Goal: Information Seeking & Learning: Learn about a topic

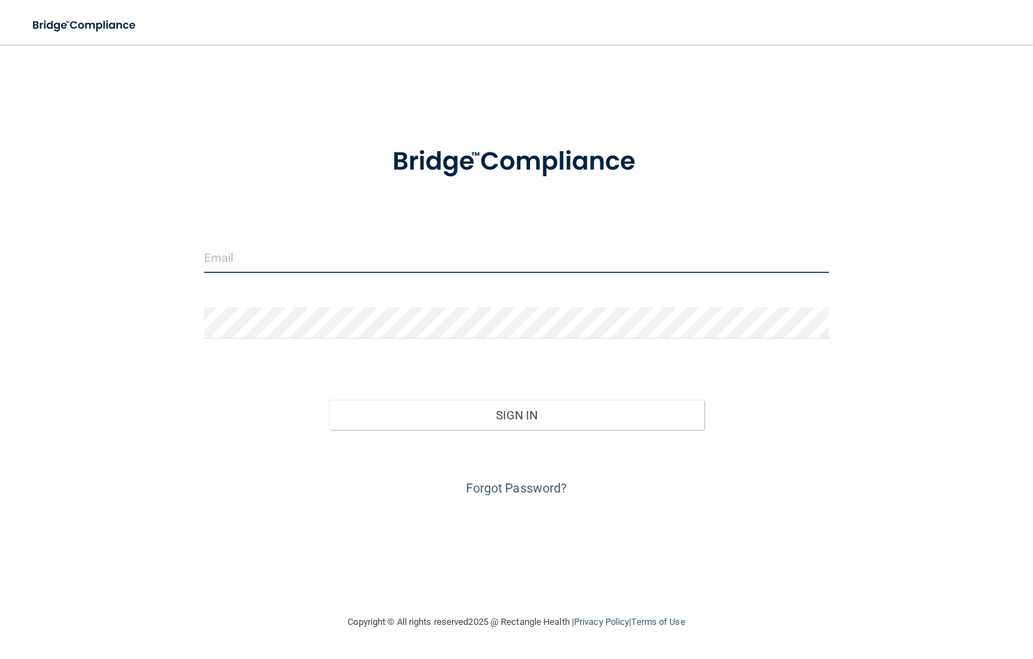
click at [248, 268] on input "email" at bounding box center [517, 257] width 626 height 31
type input "KSchwanbeck@Williamsportoms.com"
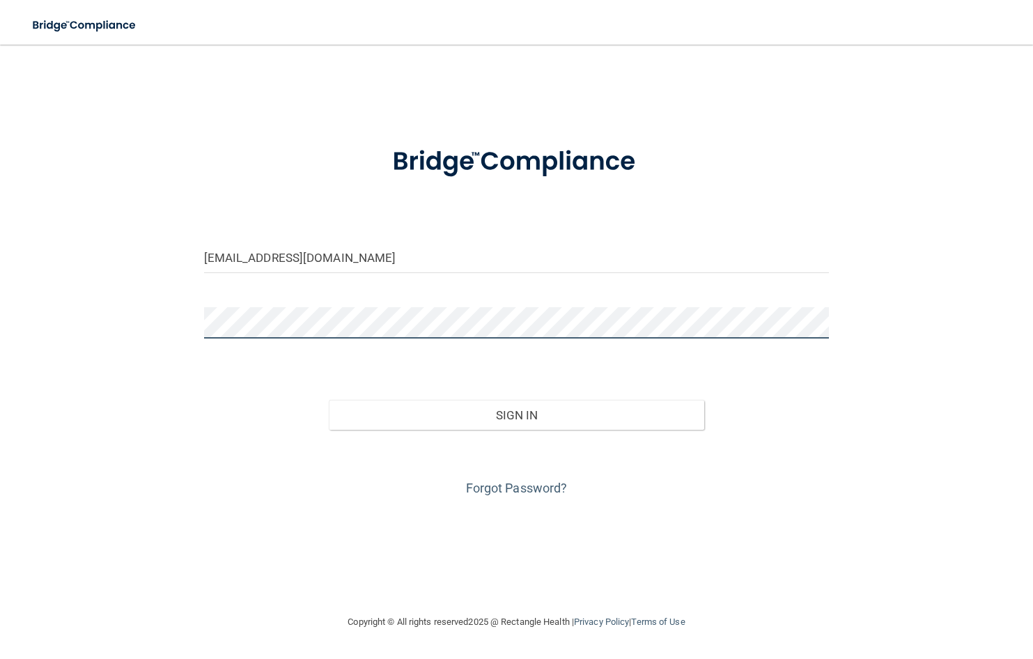
click at [329, 400] on button "Sign In" at bounding box center [517, 415] width 376 height 31
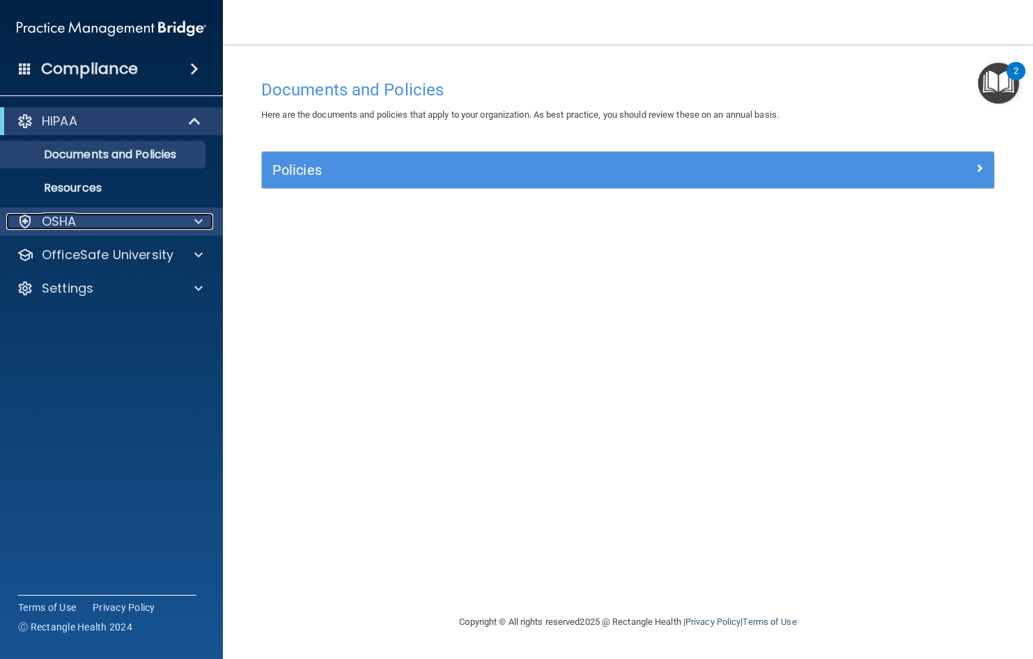
click at [202, 225] on span at bounding box center [198, 221] width 8 height 17
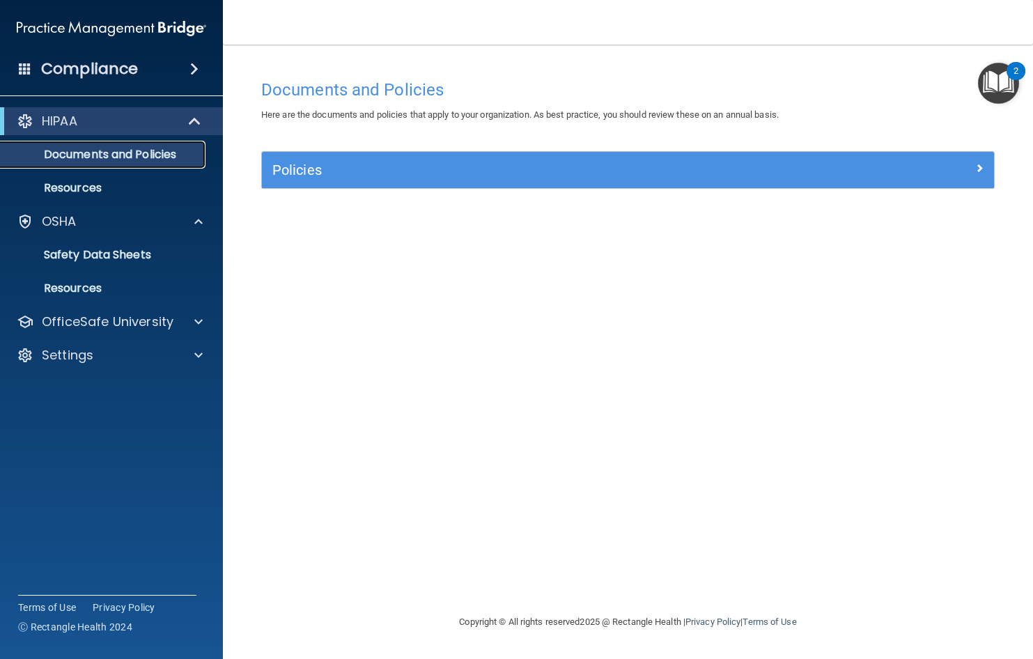
click at [84, 156] on p "Documents and Policies" at bounding box center [104, 155] width 190 height 14
click at [80, 182] on p "Resources" at bounding box center [104, 188] width 190 height 14
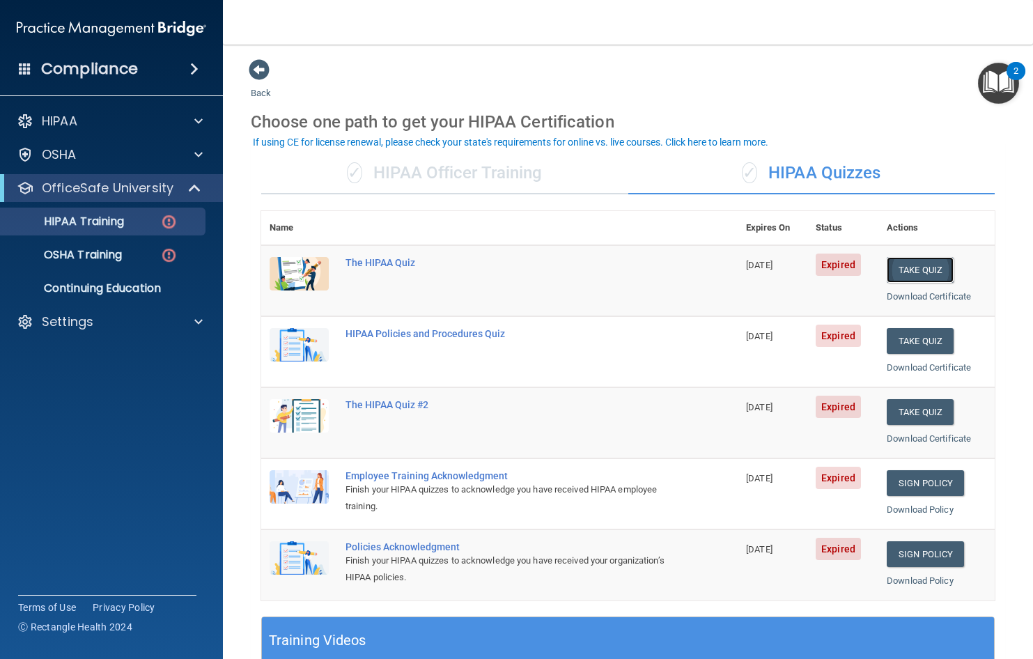
click at [902, 275] on button "Take Quiz" at bounding box center [920, 270] width 67 height 26
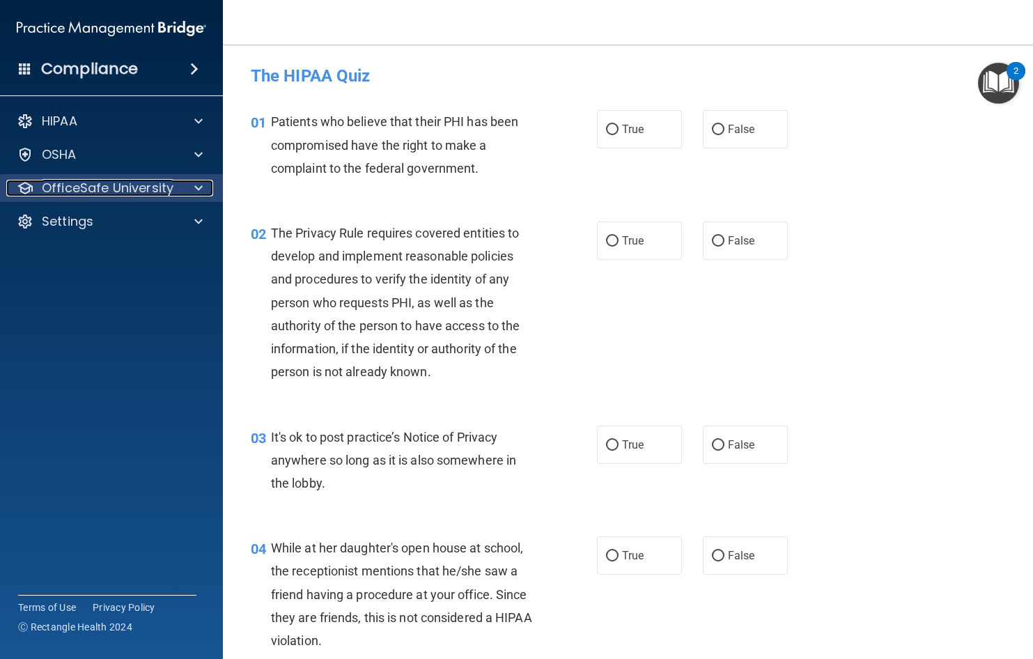
click at [196, 187] on span at bounding box center [198, 188] width 8 height 17
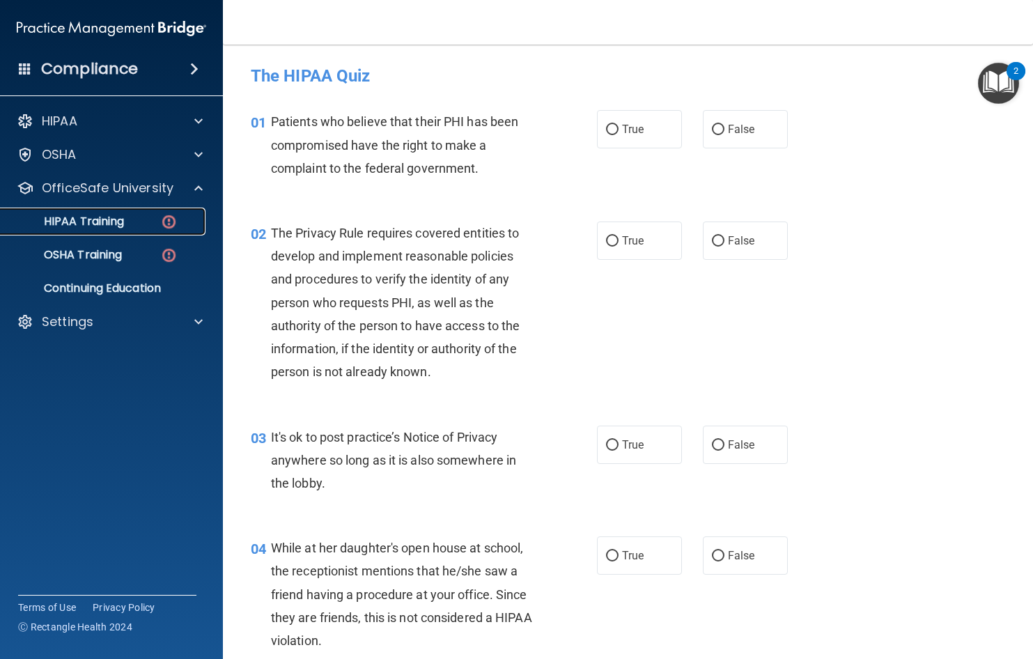
click at [88, 222] on p "HIPAA Training" at bounding box center [66, 222] width 115 height 14
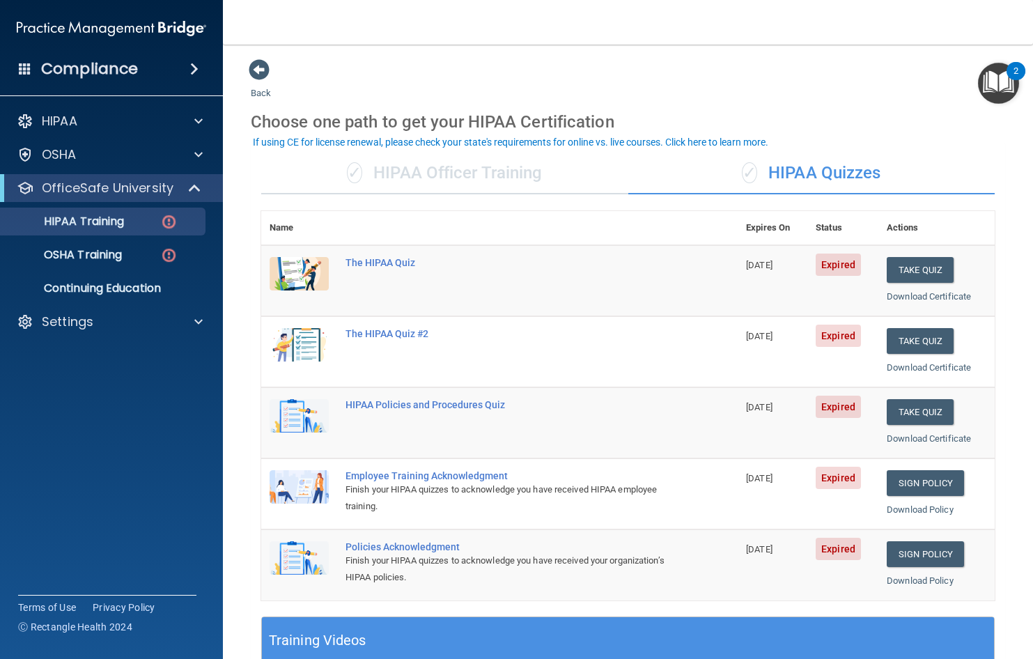
click at [302, 273] on img at bounding box center [299, 273] width 59 height 33
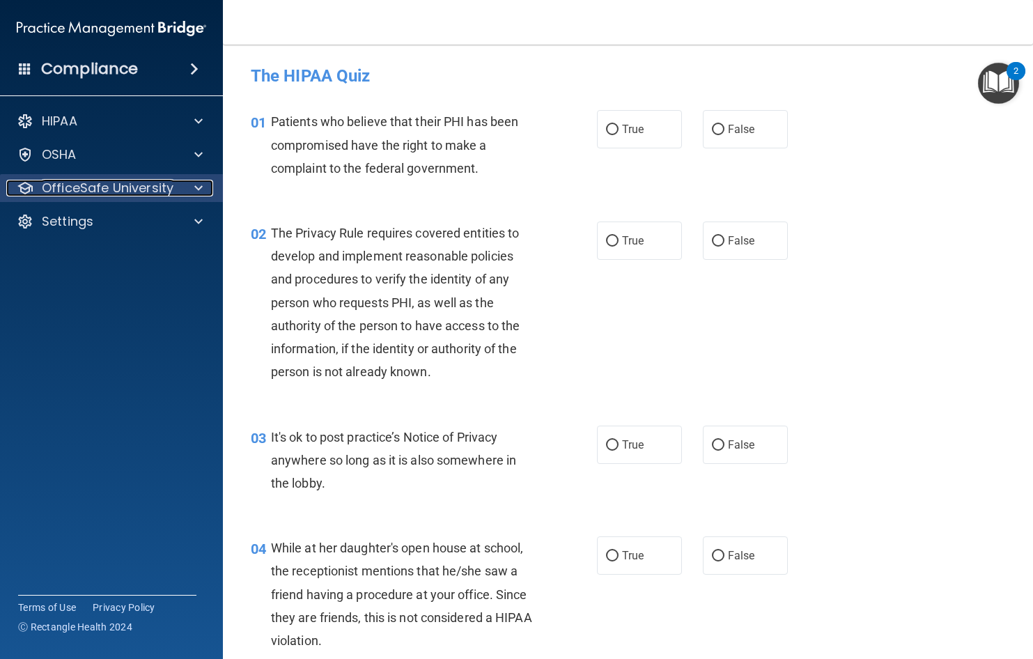
click at [118, 183] on p "OfficeSafe University" at bounding box center [108, 188] width 132 height 17
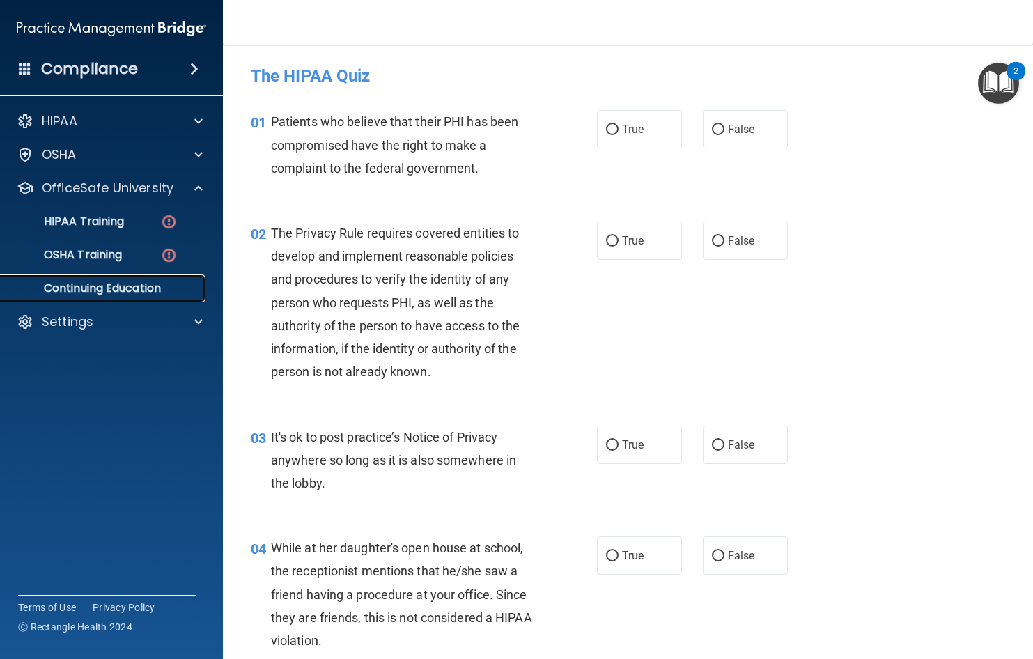
click at [105, 289] on p "Continuing Education" at bounding box center [104, 289] width 190 height 14
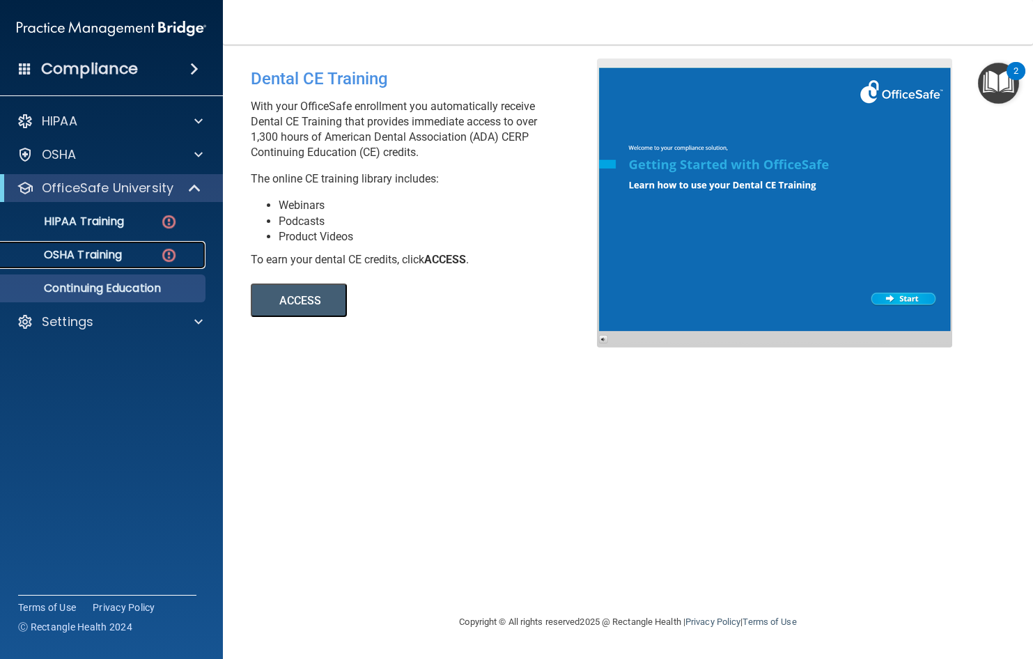
click at [105, 252] on p "OSHA Training" at bounding box center [65, 255] width 113 height 14
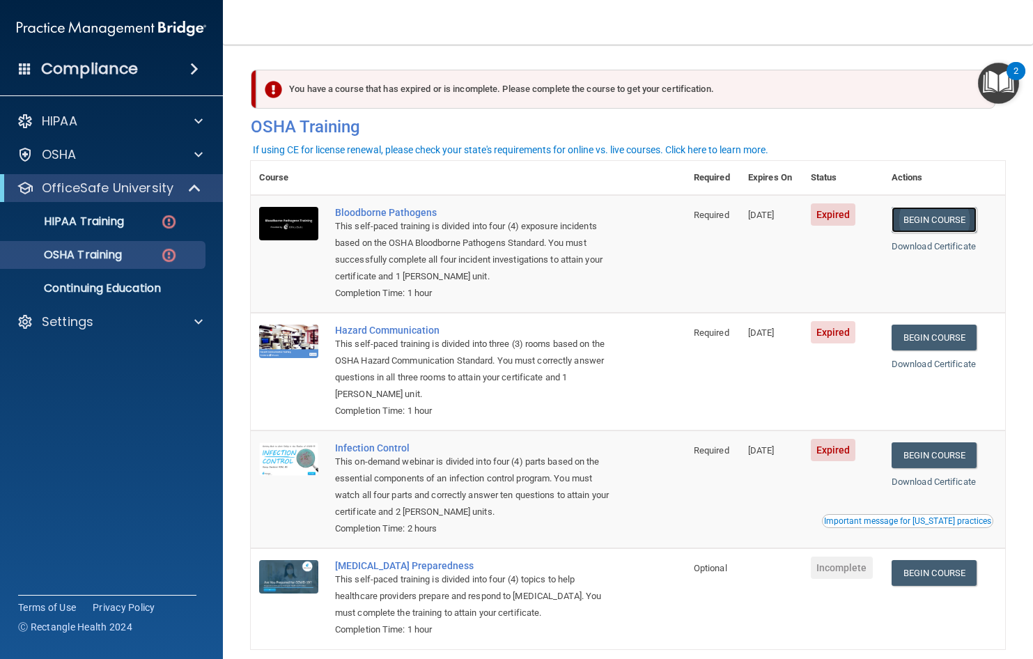
click at [923, 213] on link "Begin Course" at bounding box center [934, 220] width 85 height 26
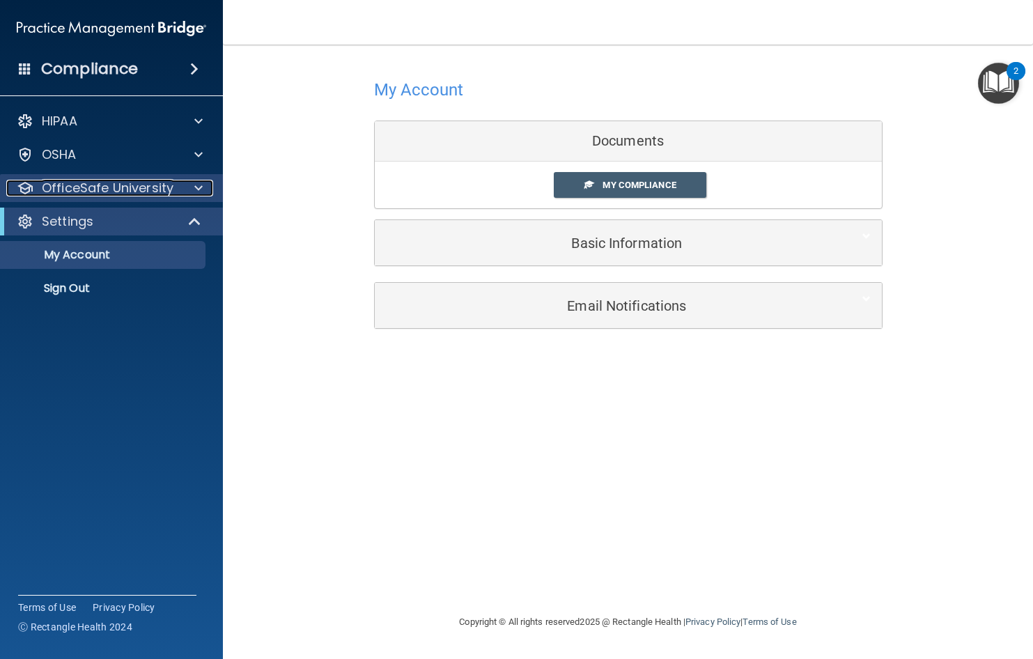
click at [169, 192] on p "OfficeSafe University" at bounding box center [108, 188] width 132 height 17
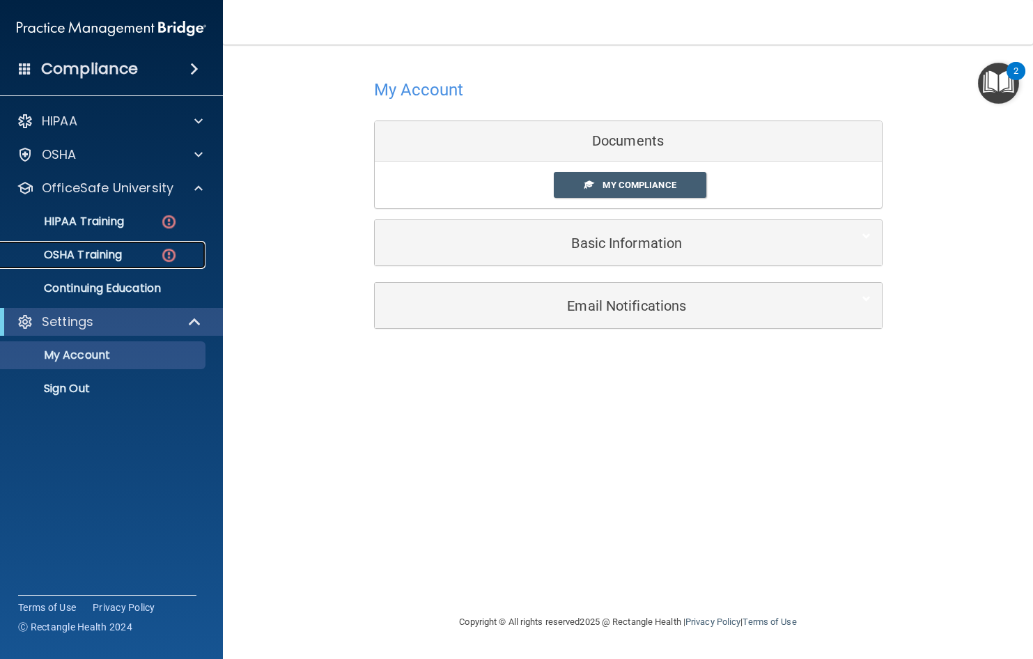
click at [99, 267] on link "OSHA Training" at bounding box center [95, 255] width 219 height 28
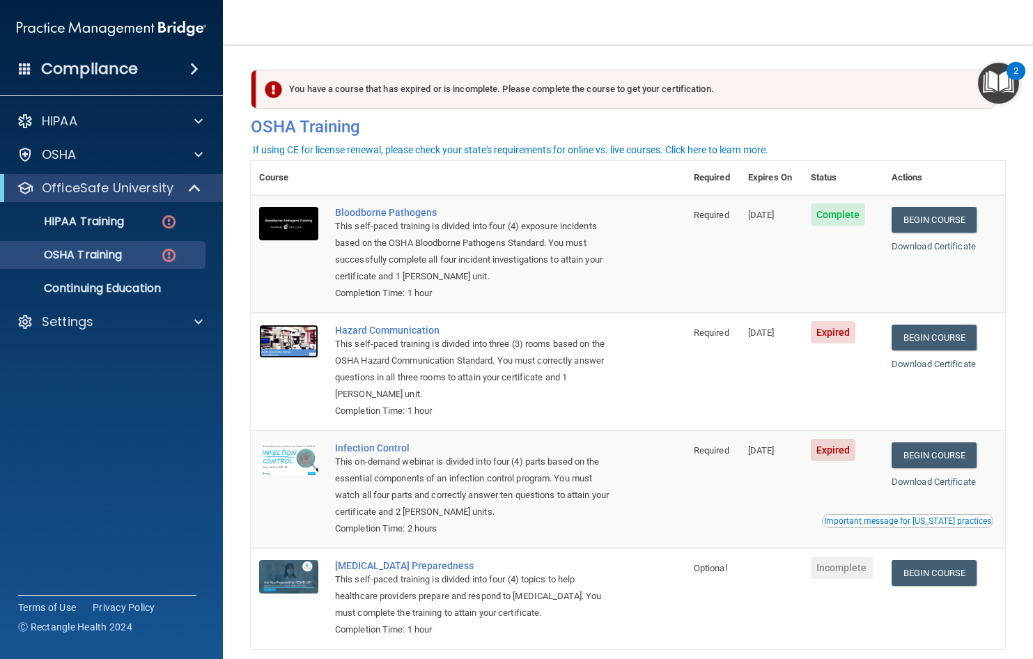
click at [279, 346] on img at bounding box center [288, 341] width 59 height 33
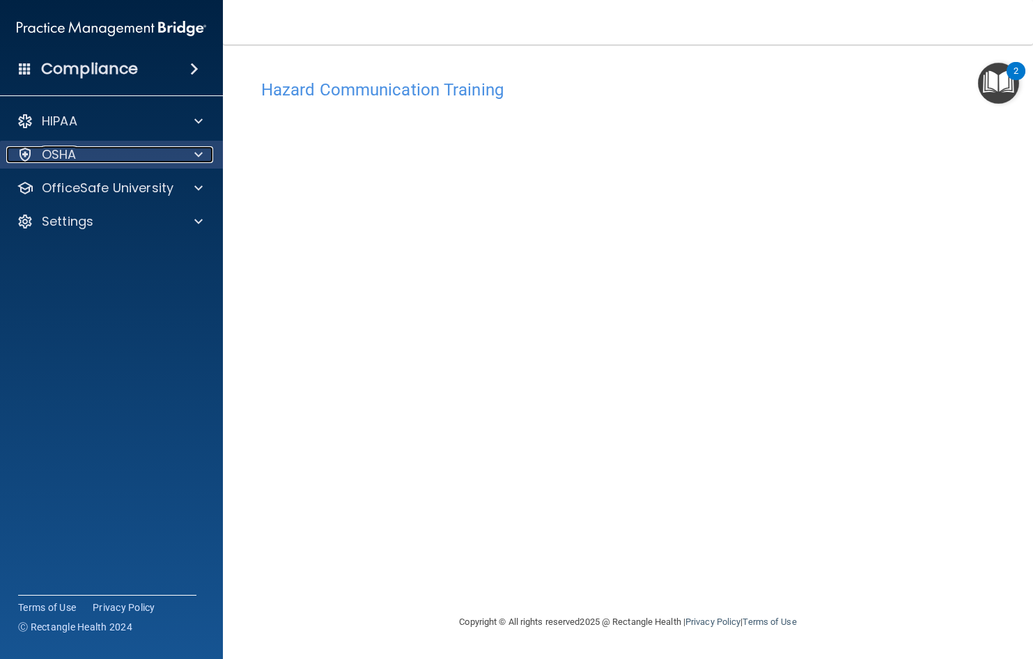
click at [150, 161] on div "OSHA" at bounding box center [92, 154] width 173 height 17
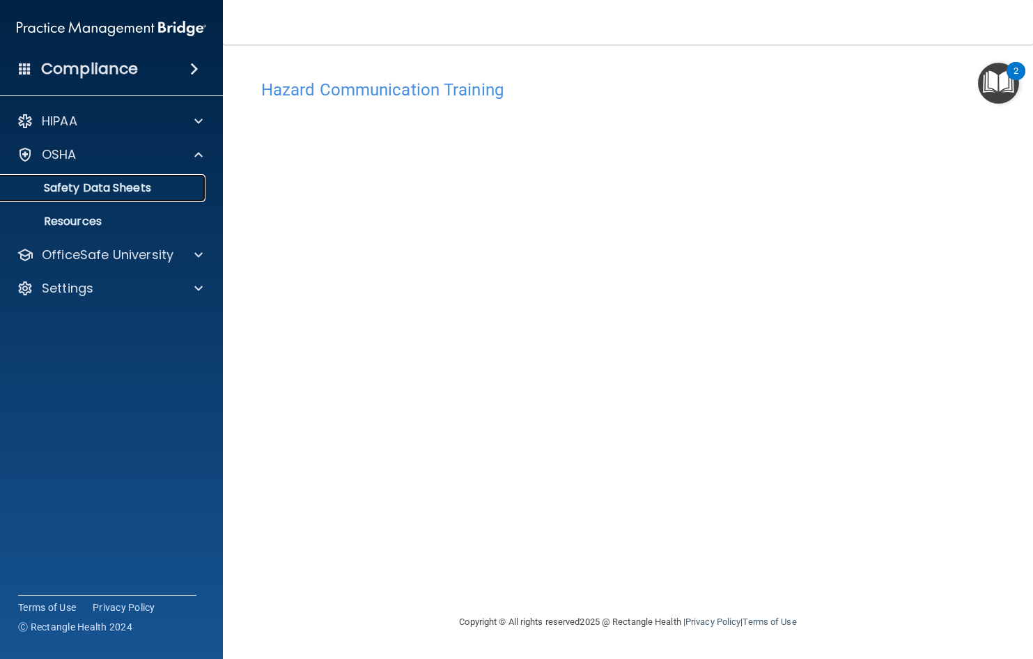
click at [137, 187] on p "Safety Data Sheets" at bounding box center [104, 188] width 190 height 14
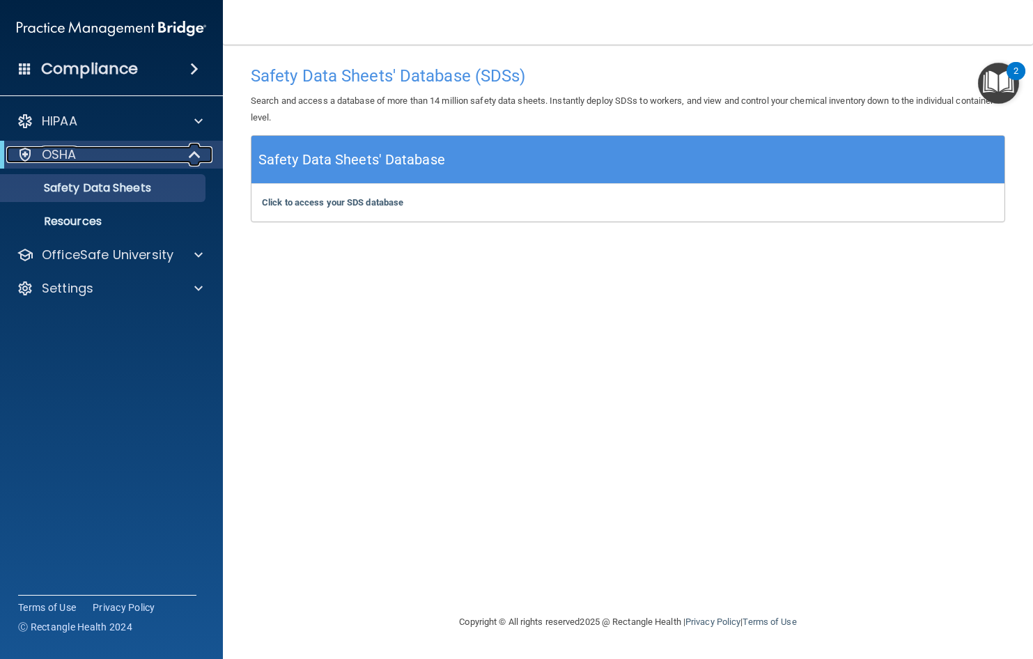
click at [108, 156] on div "OSHA" at bounding box center [92, 154] width 172 height 17
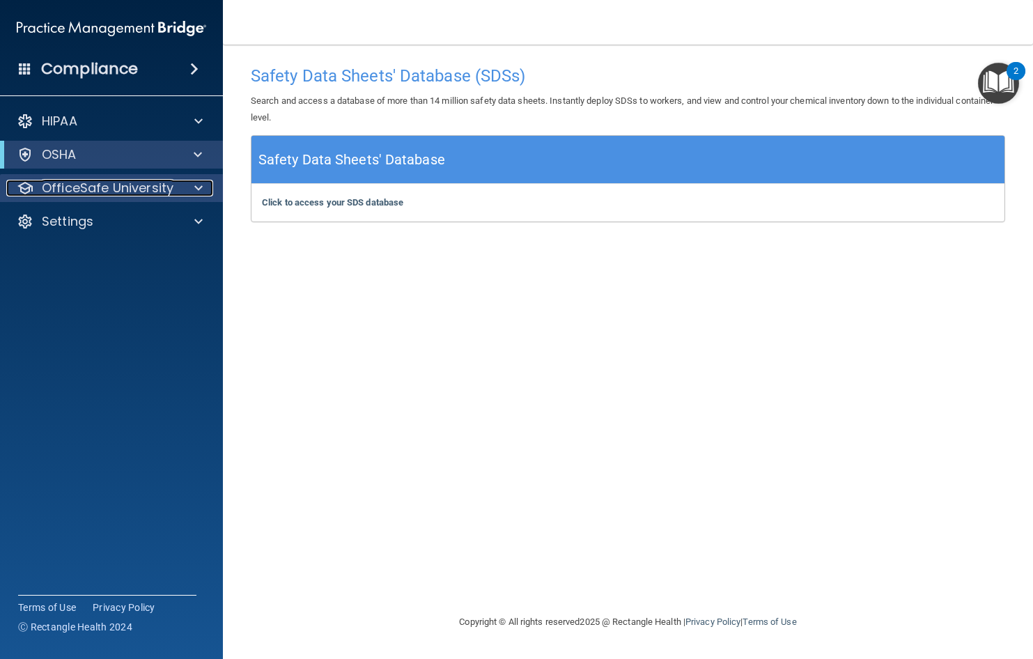
click at [197, 183] on span at bounding box center [198, 188] width 8 height 17
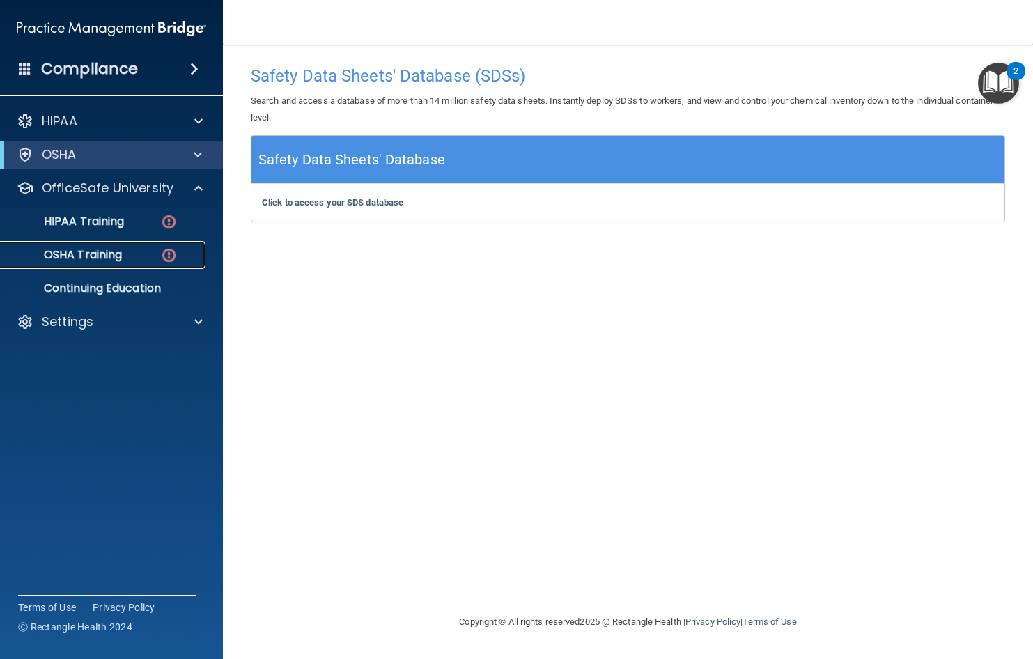
click at [105, 262] on p "OSHA Training" at bounding box center [65, 255] width 113 height 14
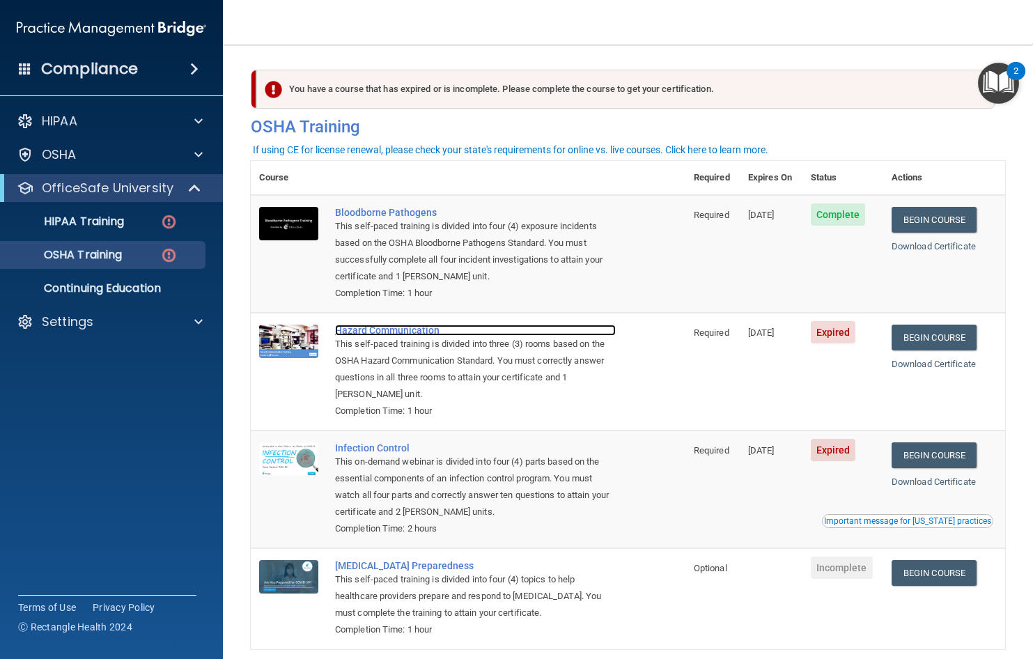
click at [377, 333] on div "Hazard Communication" at bounding box center [475, 330] width 281 height 11
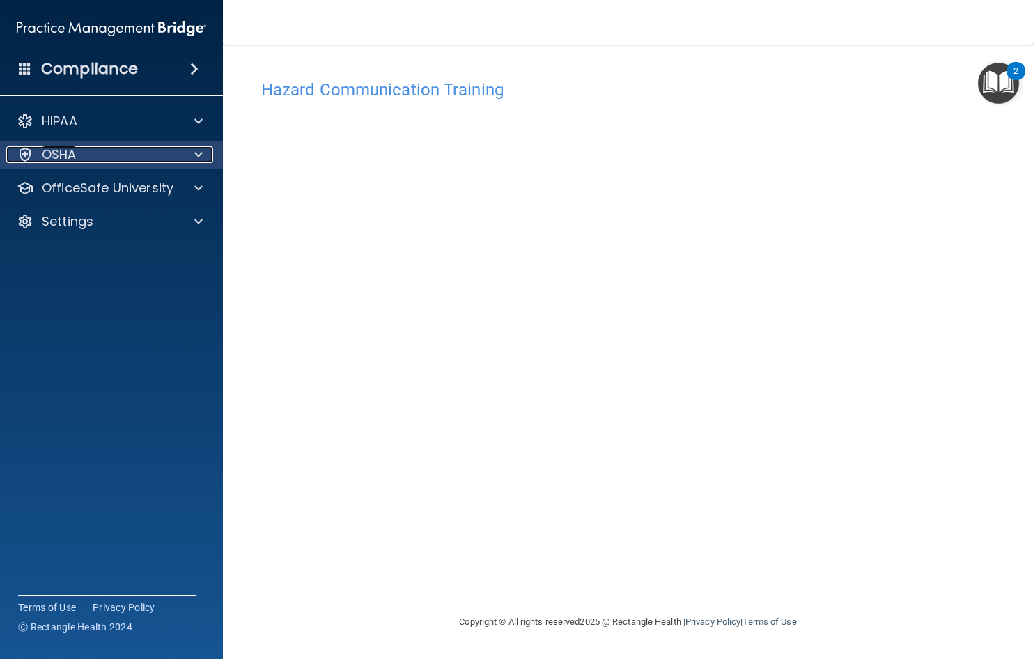
click at [178, 161] on div "OSHA" at bounding box center [92, 154] width 173 height 17
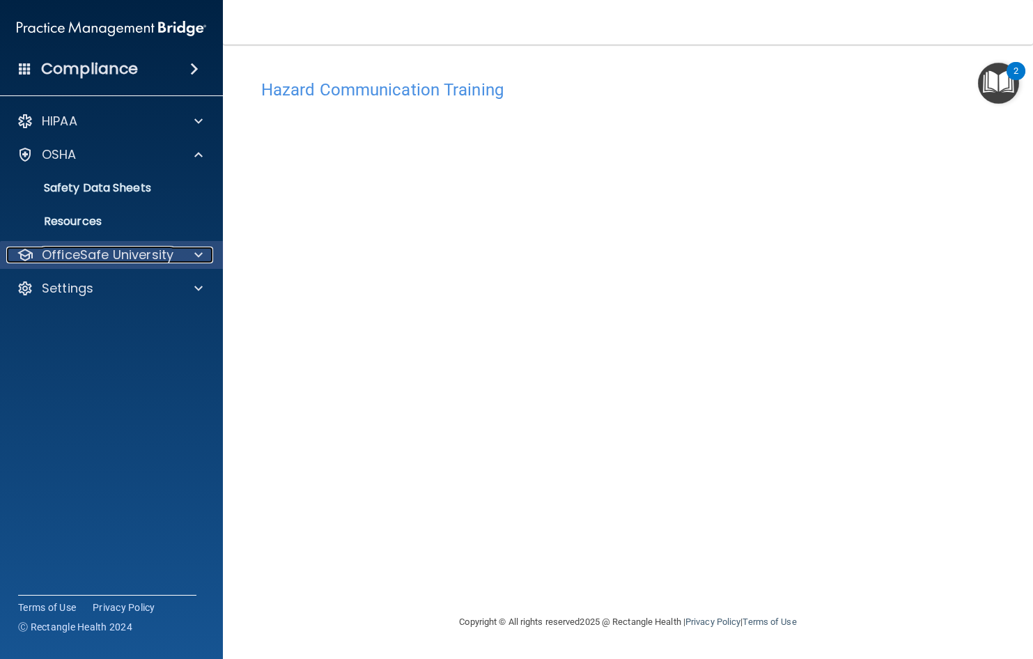
click at [188, 256] on div at bounding box center [196, 255] width 35 height 17
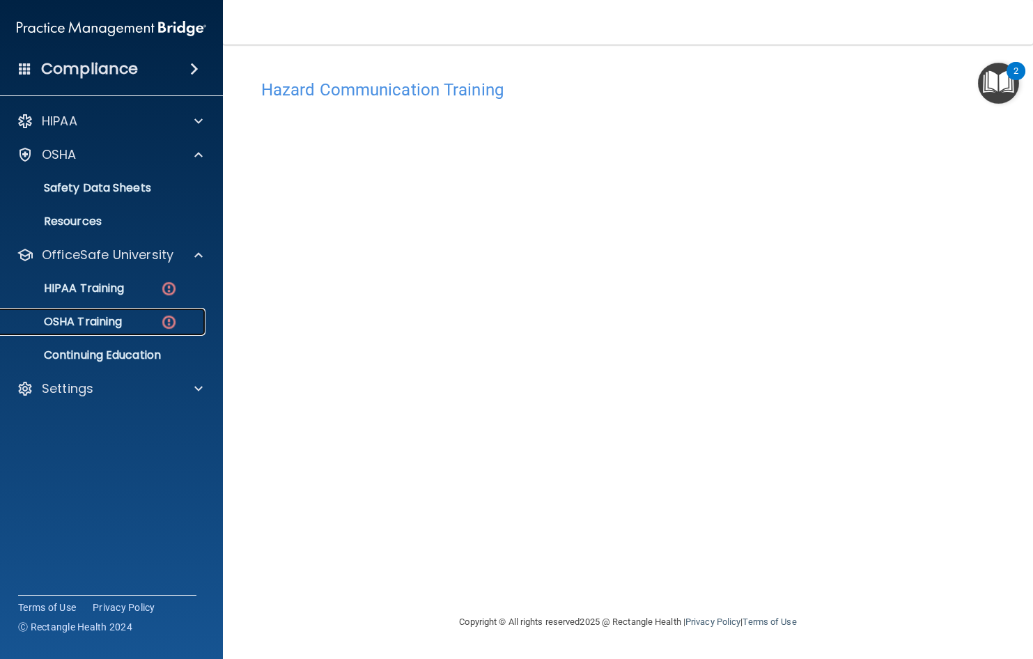
click at [118, 319] on p "OSHA Training" at bounding box center [65, 322] width 113 height 14
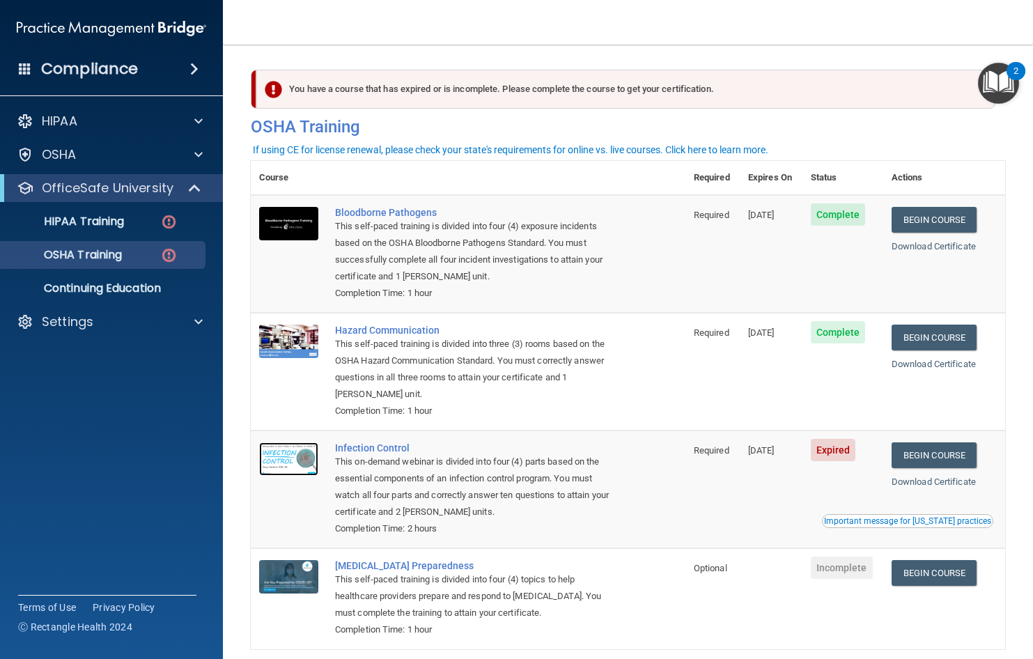
click at [301, 456] on img at bounding box center [288, 458] width 59 height 33
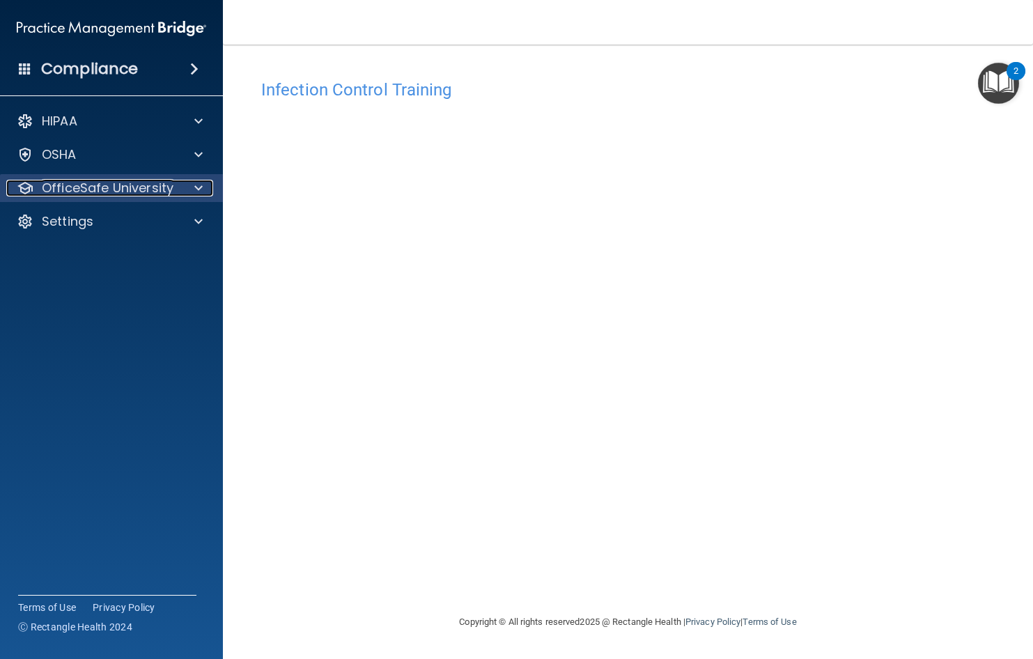
click at [88, 187] on p "OfficeSafe University" at bounding box center [108, 188] width 132 height 17
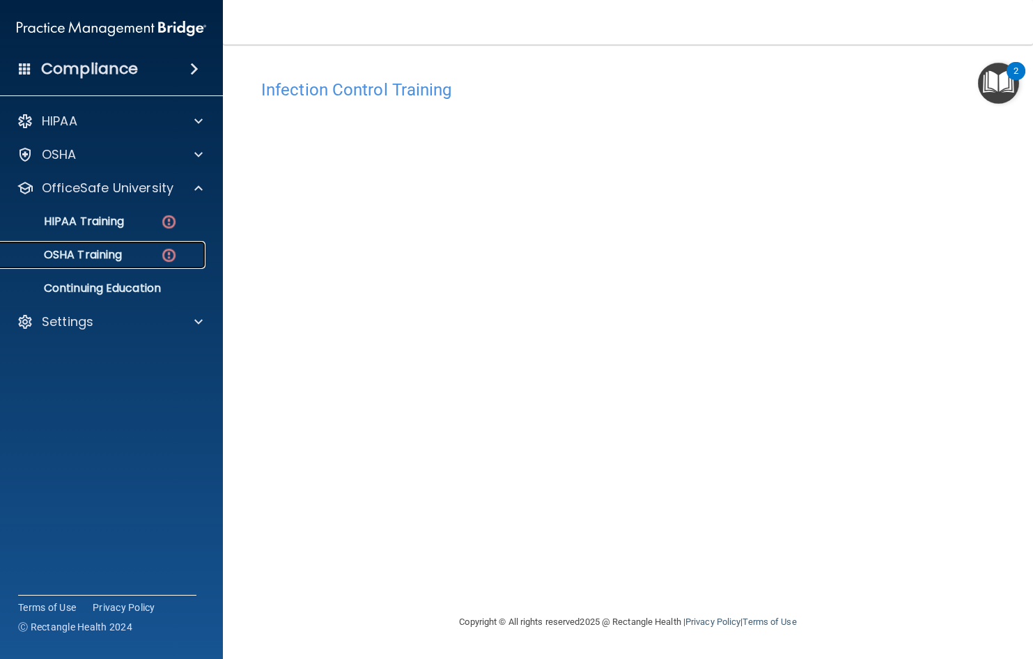
click at [97, 256] on p "OSHA Training" at bounding box center [65, 255] width 113 height 14
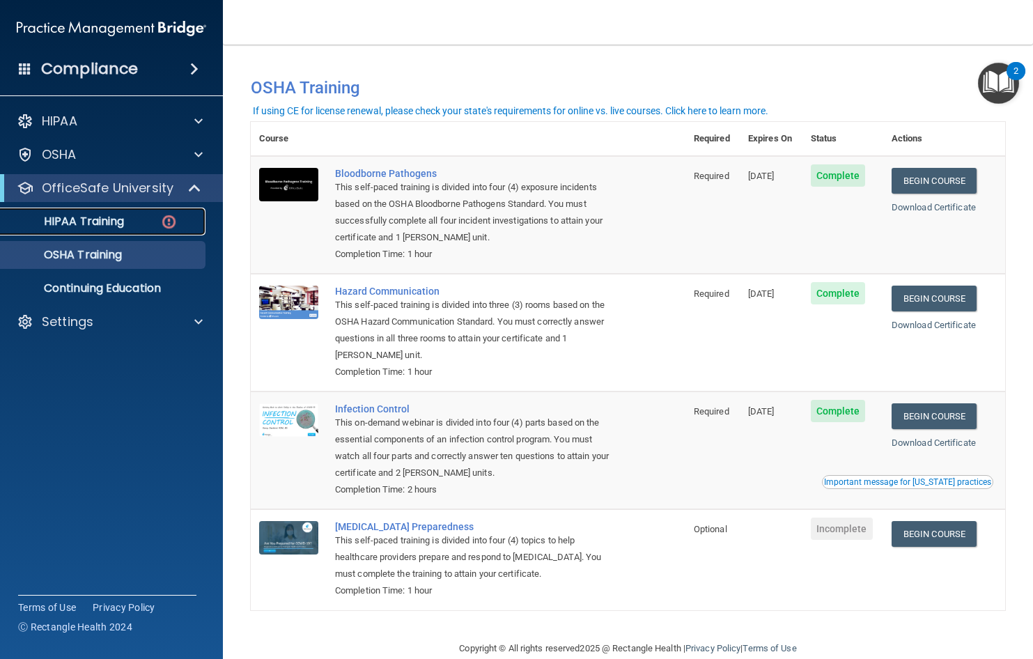
click at [108, 223] on p "HIPAA Training" at bounding box center [66, 222] width 115 height 14
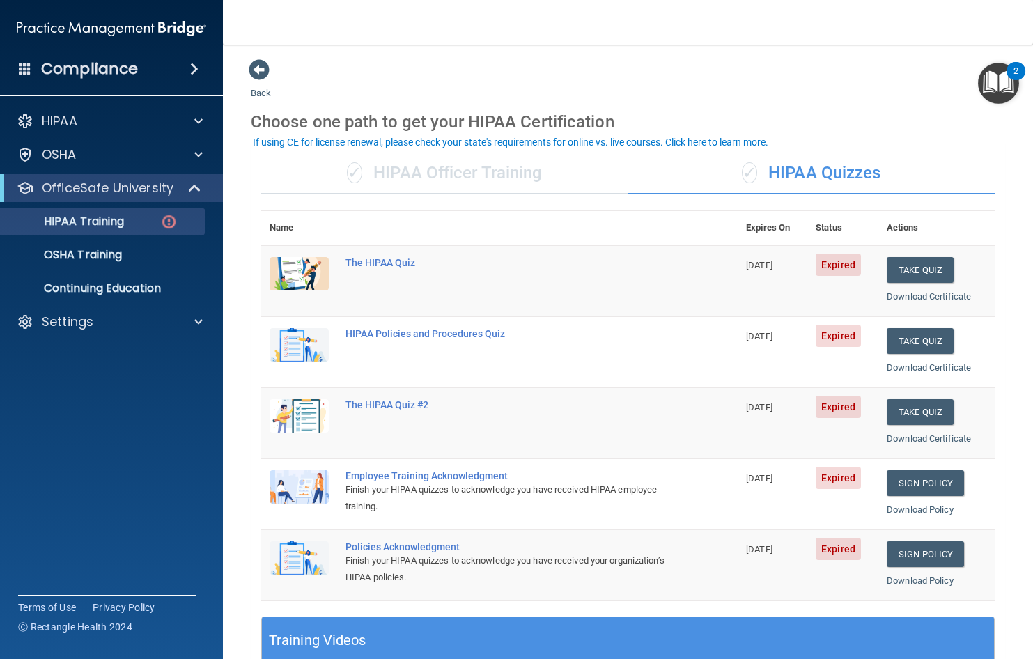
click at [300, 565] on img at bounding box center [299, 557] width 59 height 33
click at [380, 550] on div "Policies Acknowledgment" at bounding box center [507, 546] width 323 height 11
click at [344, 541] on td "Policies Acknowledgment Finish your HIPAA quizzes to acknowledge you have recei…" at bounding box center [537, 565] width 401 height 70
click at [287, 554] on img at bounding box center [299, 557] width 59 height 33
click at [294, 490] on img at bounding box center [299, 486] width 59 height 33
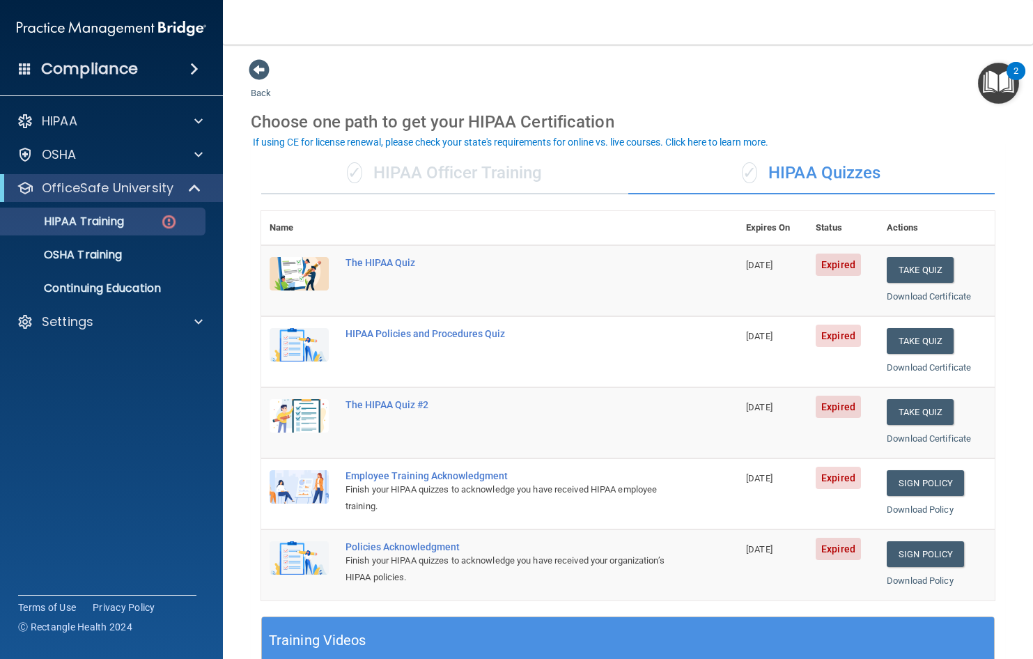
click at [459, 467] on td "Employee Training Acknowledgment Finish your HIPAA quizzes to acknowledge you h…" at bounding box center [537, 493] width 401 height 71
drag, startPoint x: 455, startPoint y: 475, endPoint x: 439, endPoint y: 508, distance: 36.5
click at [455, 476] on div "Employee Training Acknowledgment" at bounding box center [507, 475] width 323 height 11
click at [415, 551] on div "Policies Acknowledgment" at bounding box center [507, 546] width 323 height 11
click at [940, 553] on link "Sign Policy" at bounding box center [925, 554] width 77 height 26
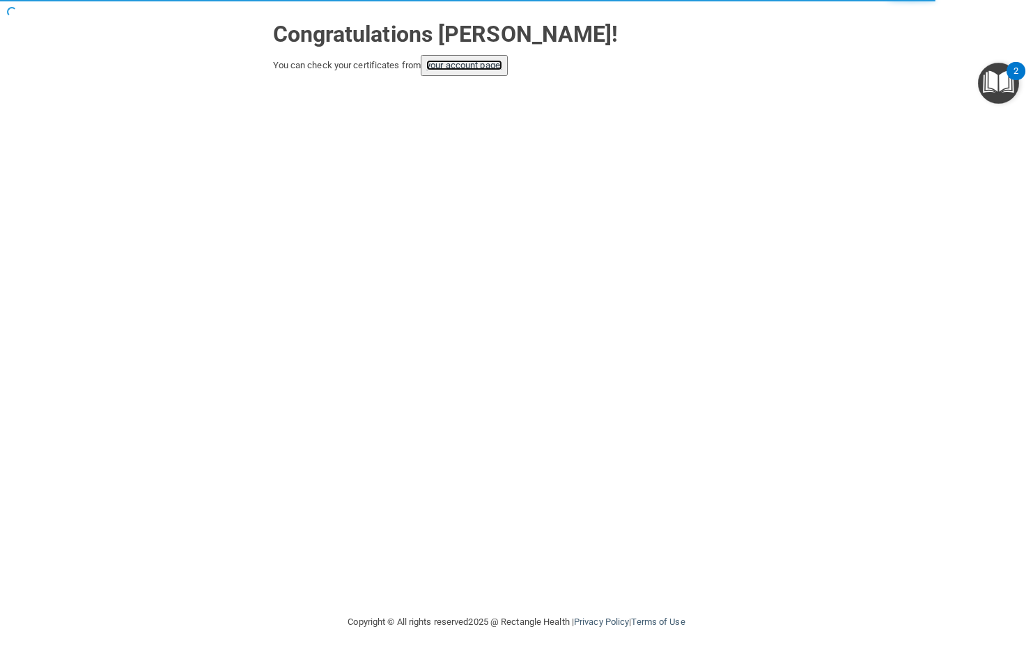
click at [486, 65] on link "your account page!" at bounding box center [464, 65] width 76 height 10
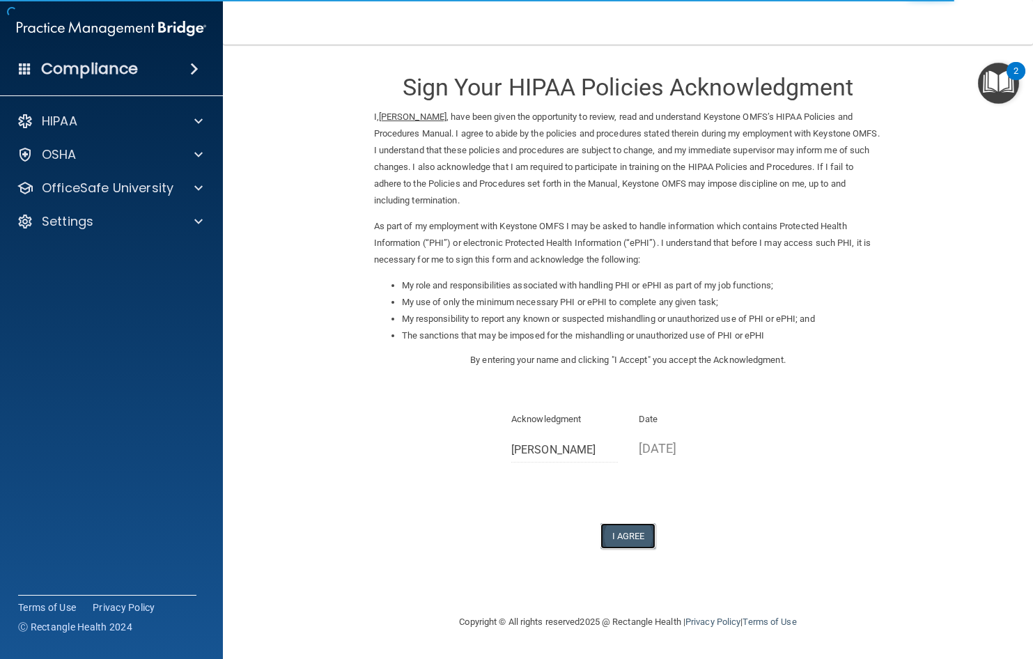
click at [615, 542] on button "I Agree" at bounding box center [629, 536] width 56 height 26
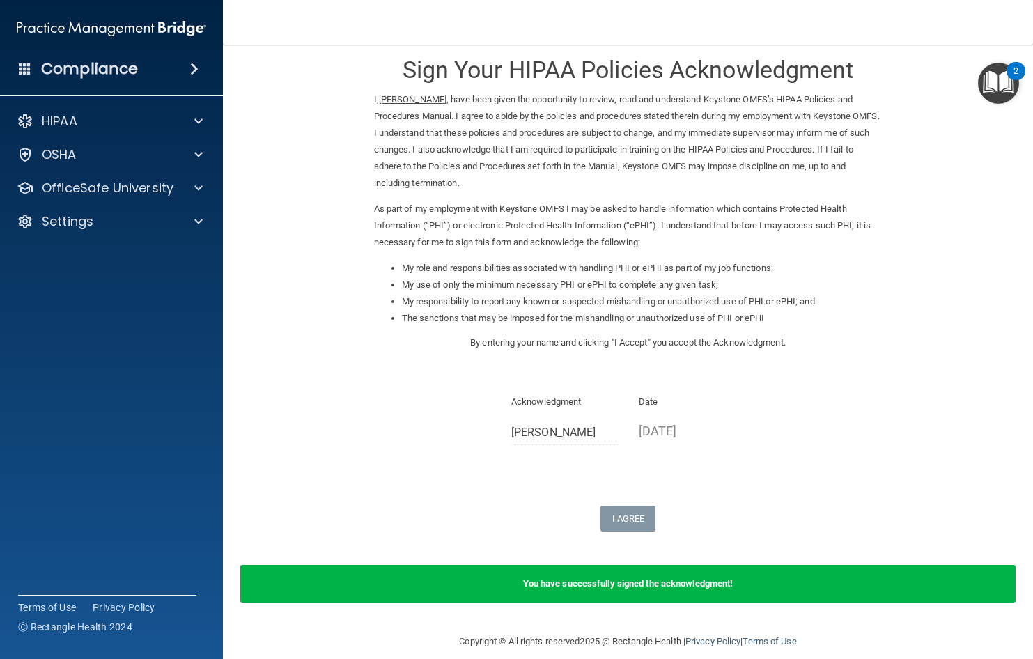
scroll to position [33, 0]
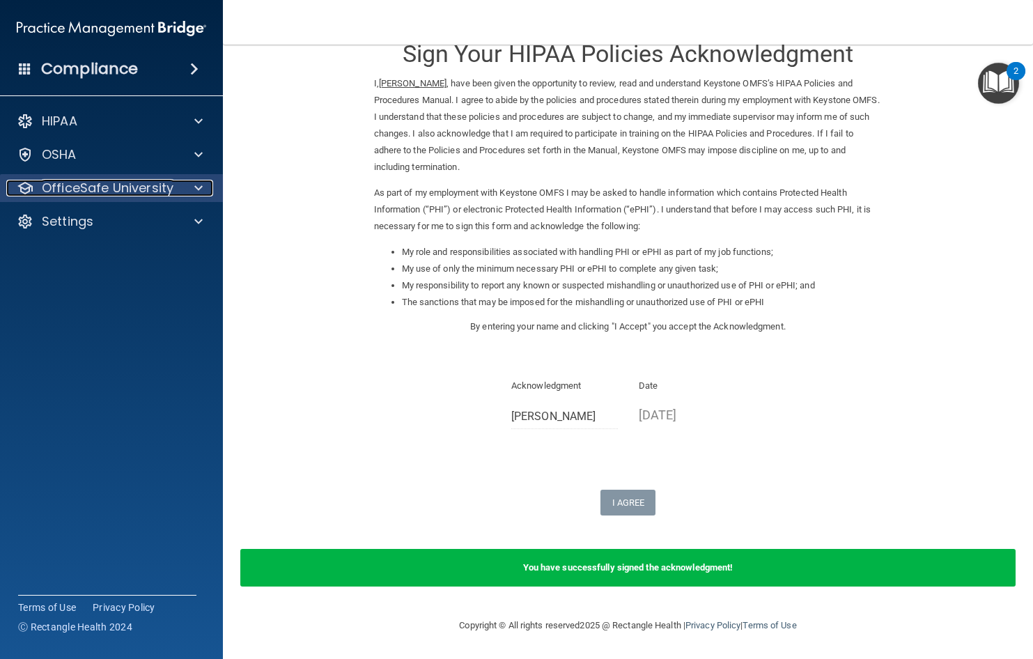
click at [120, 185] on p "OfficeSafe University" at bounding box center [108, 188] width 132 height 17
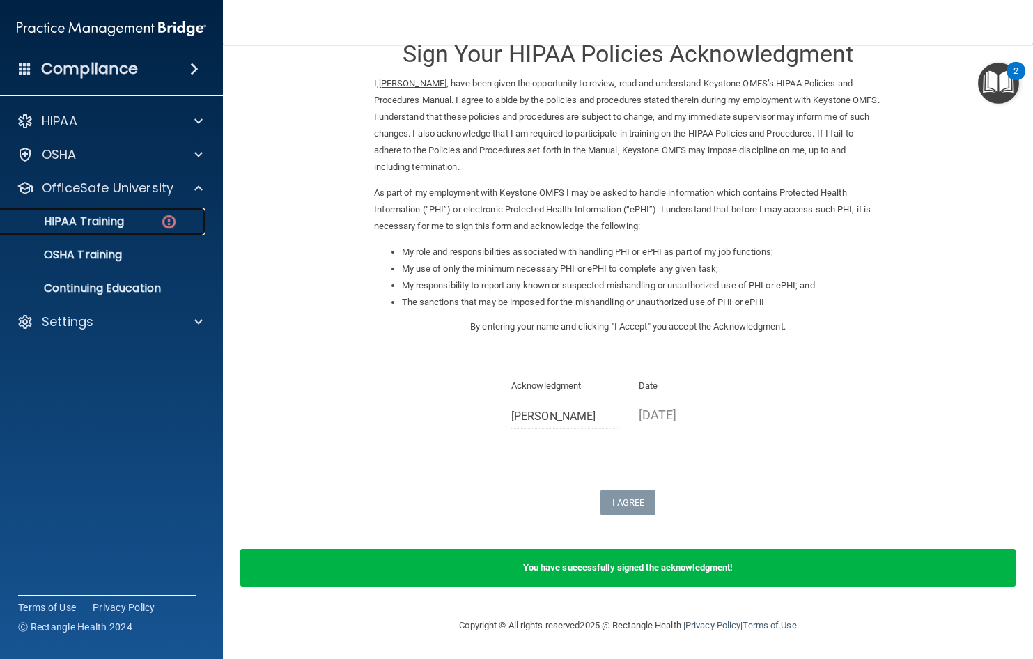
click at [127, 222] on div "HIPAA Training" at bounding box center [104, 222] width 190 height 14
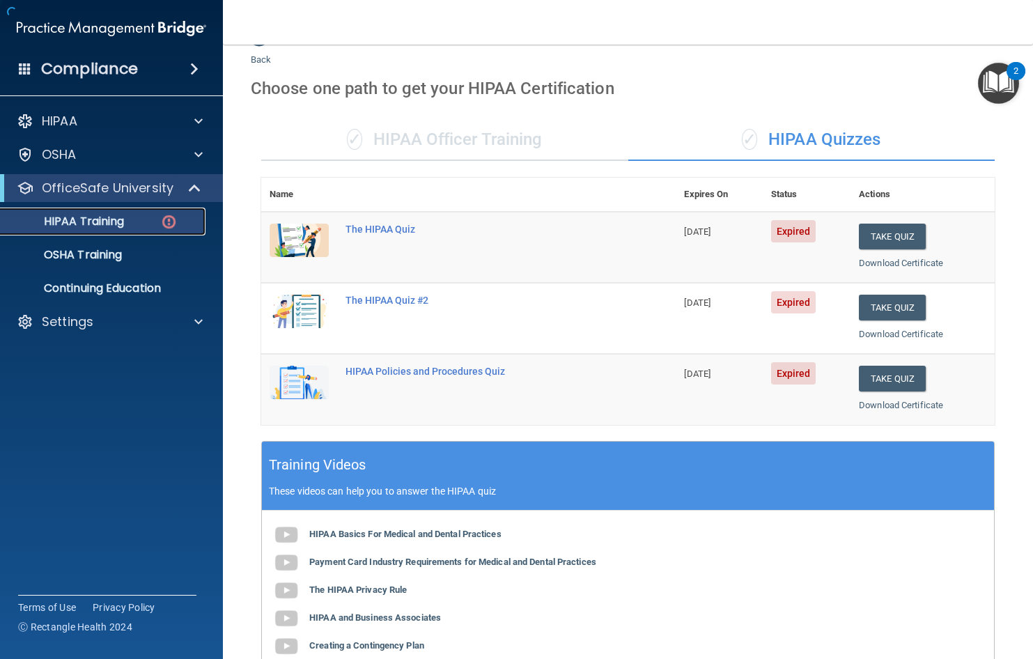
scroll to position [390, 0]
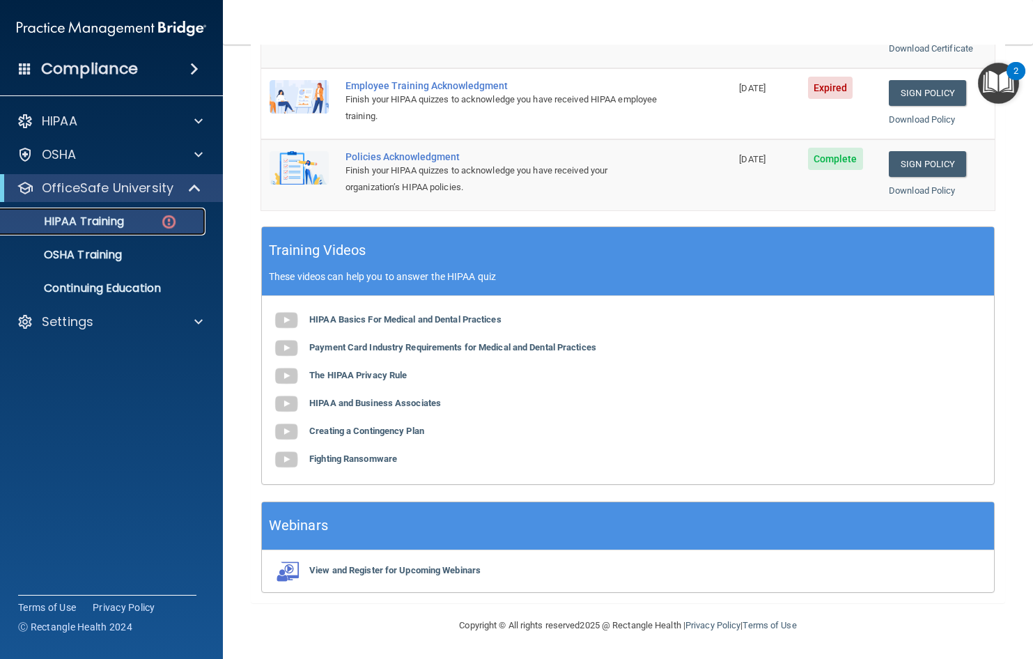
click at [111, 217] on p "HIPAA Training" at bounding box center [66, 222] width 115 height 14
click at [317, 85] on img at bounding box center [299, 96] width 59 height 33
click at [941, 98] on link "Sign Policy" at bounding box center [927, 93] width 77 height 26
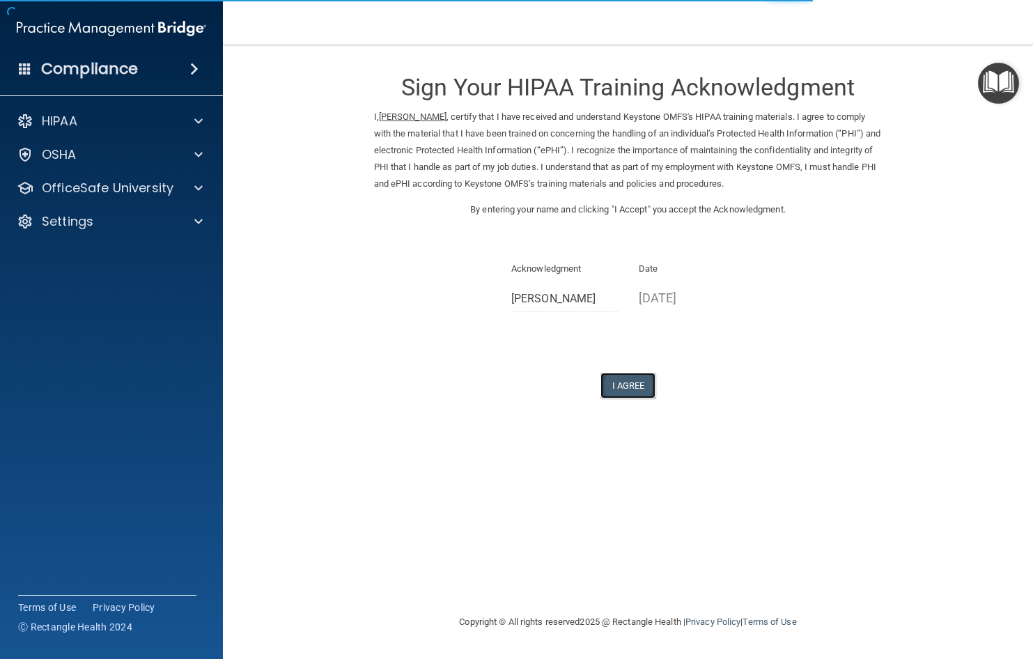
click at [612, 380] on button "I Agree" at bounding box center [629, 386] width 56 height 26
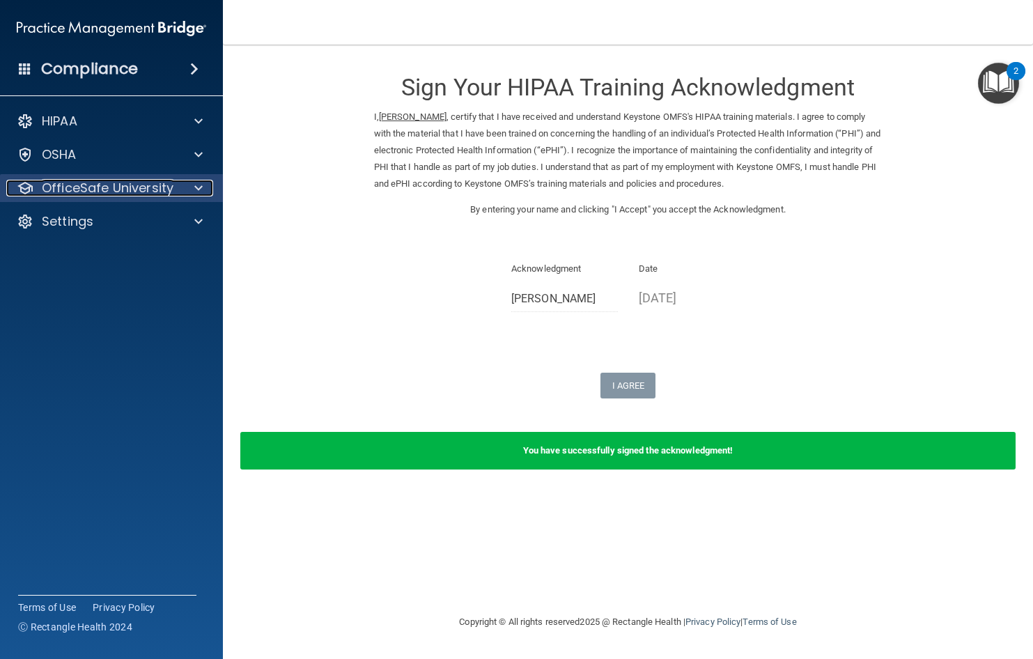
click at [199, 188] on span at bounding box center [198, 188] width 8 height 17
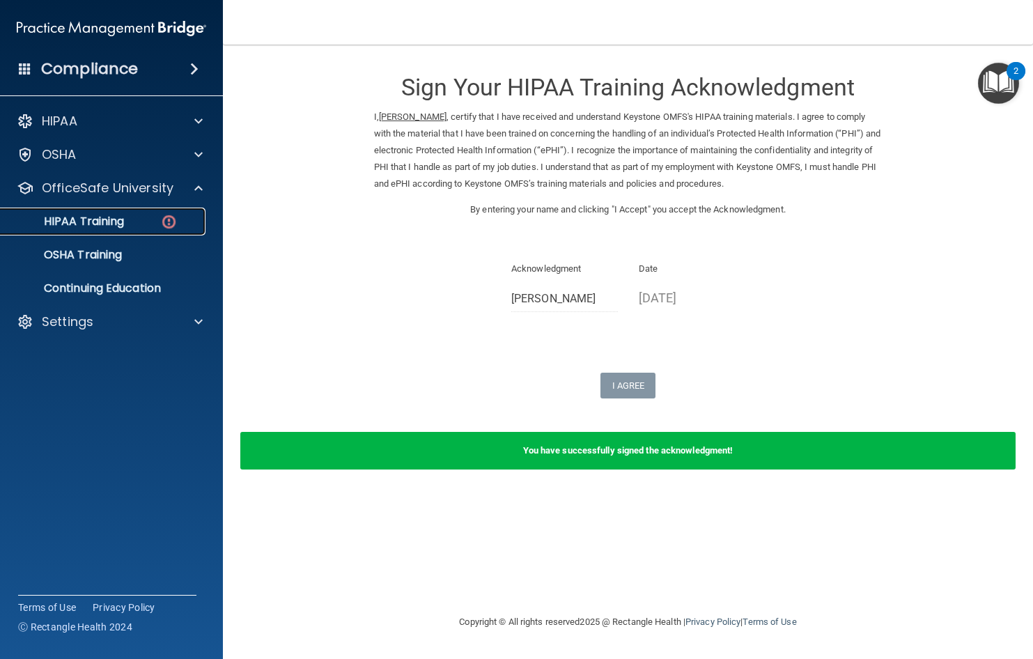
click at [120, 229] on link "HIPAA Training" at bounding box center [95, 222] width 219 height 28
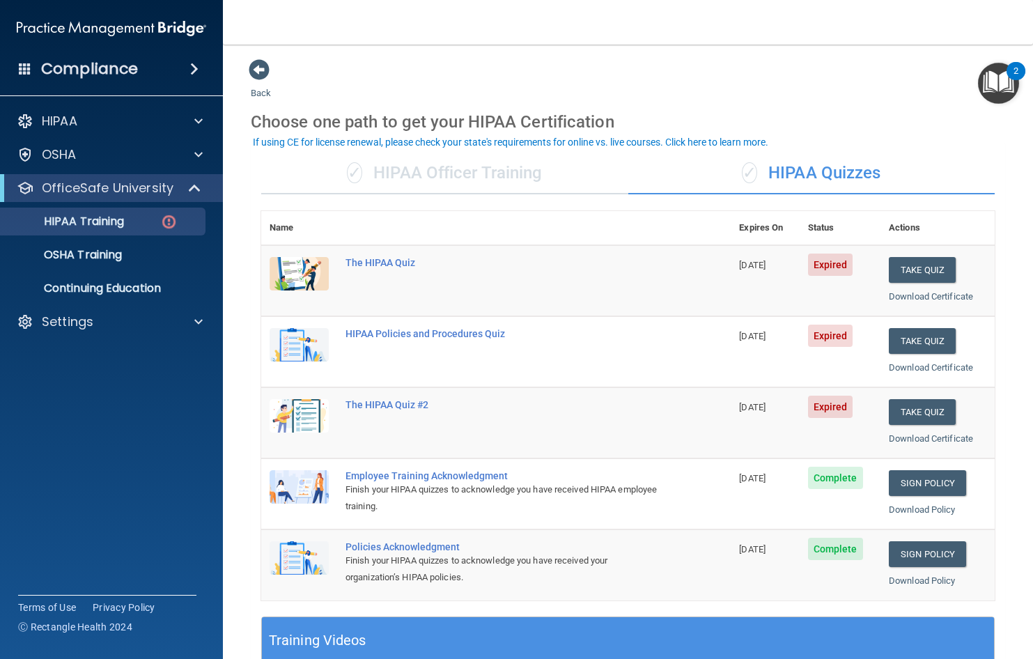
click at [282, 413] on img at bounding box center [299, 415] width 59 height 33
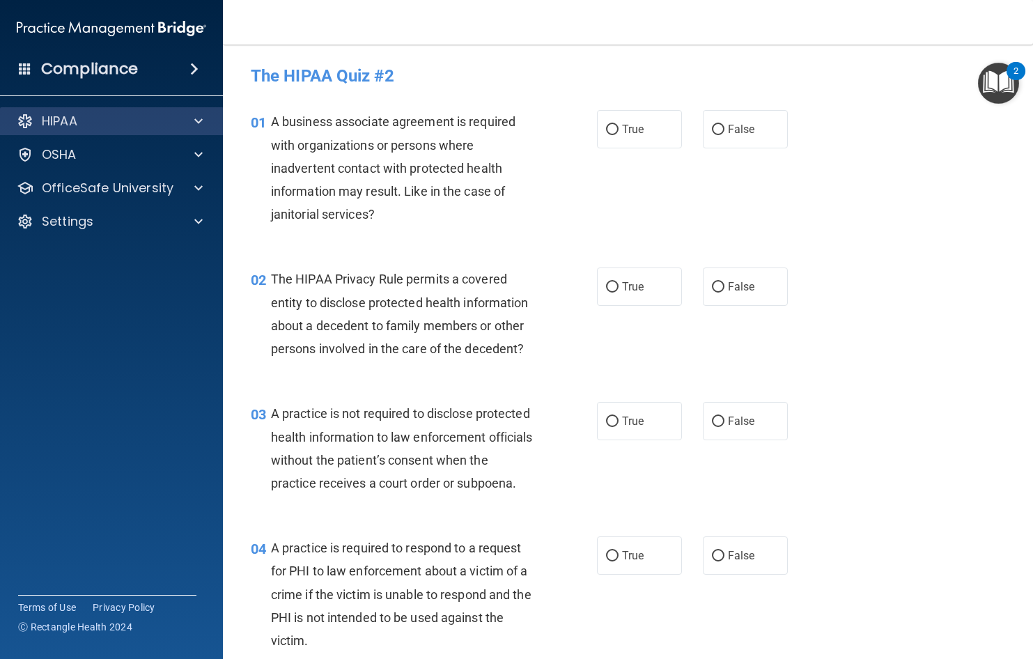
click at [63, 130] on div "HIPAA" at bounding box center [112, 121] width 224 height 28
click at [200, 118] on span at bounding box center [198, 121] width 8 height 17
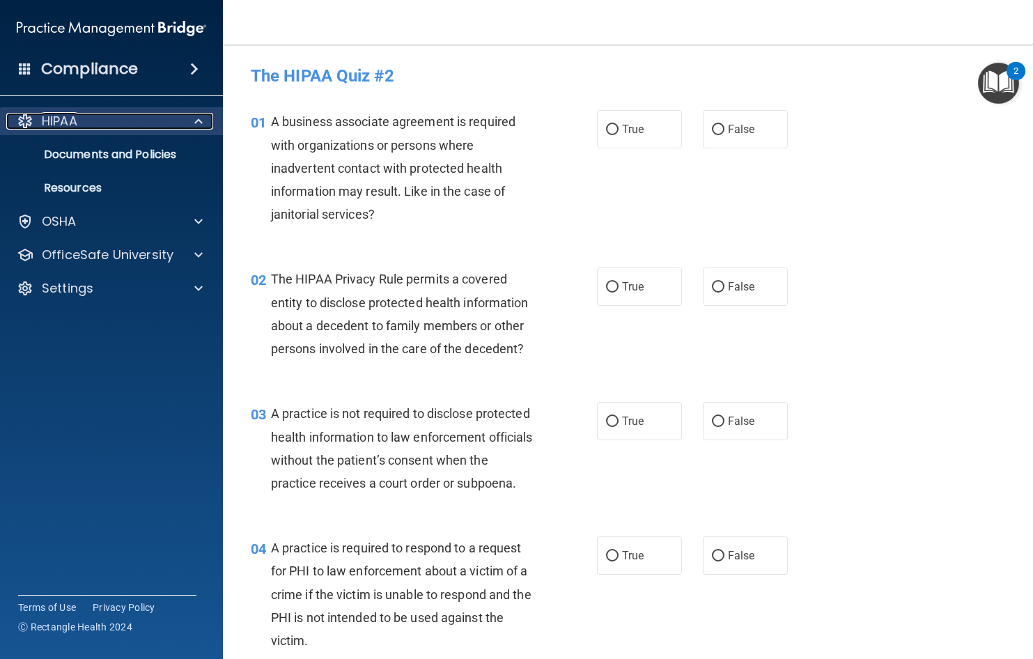
click at [200, 118] on span at bounding box center [198, 121] width 8 height 17
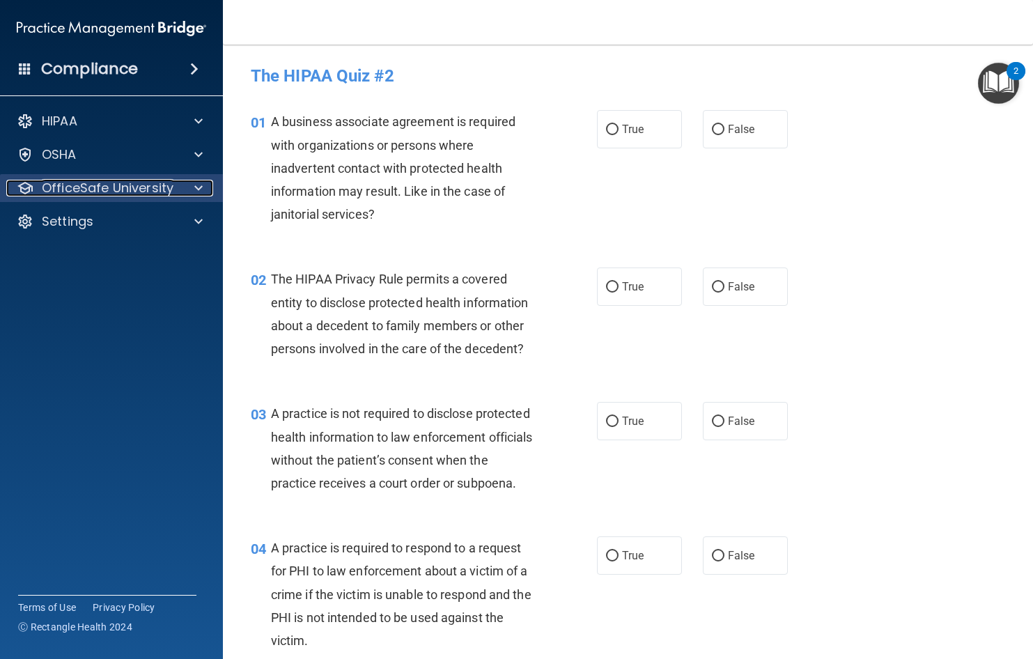
click at [199, 188] on span at bounding box center [198, 188] width 8 height 17
